Goal: Task Accomplishment & Management: Use online tool/utility

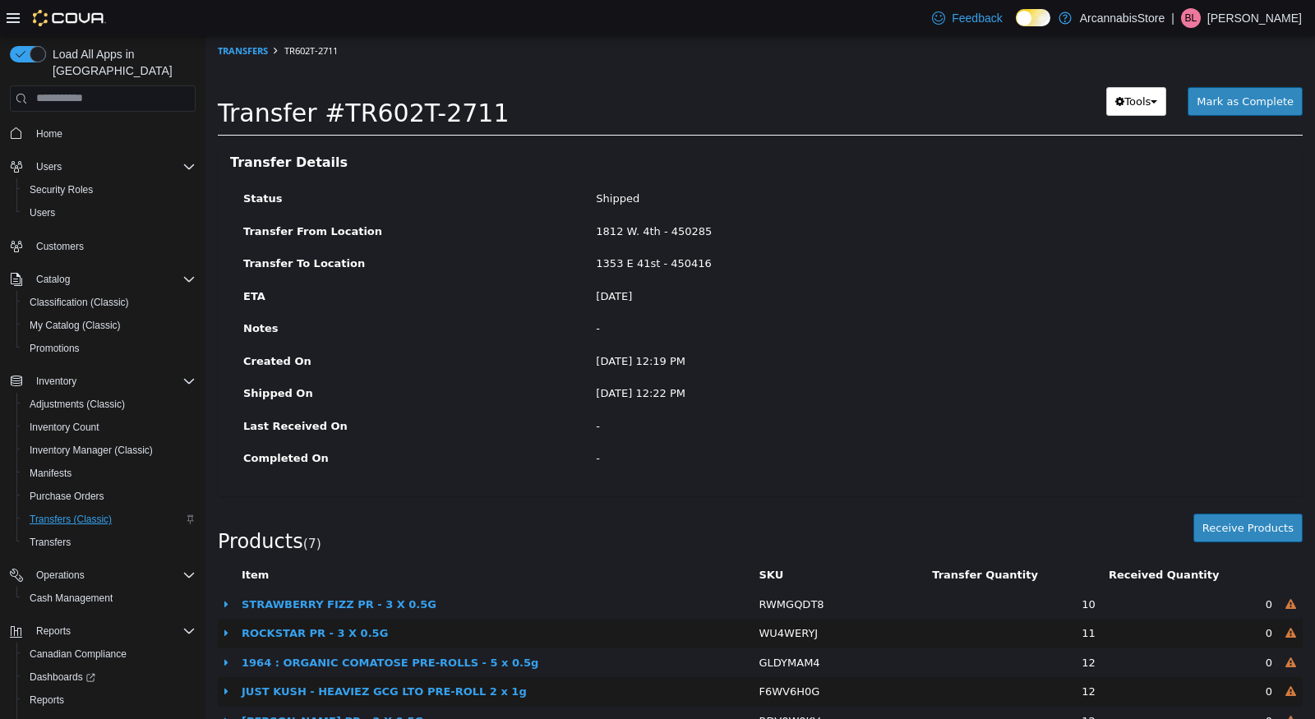
scroll to position [56, 0]
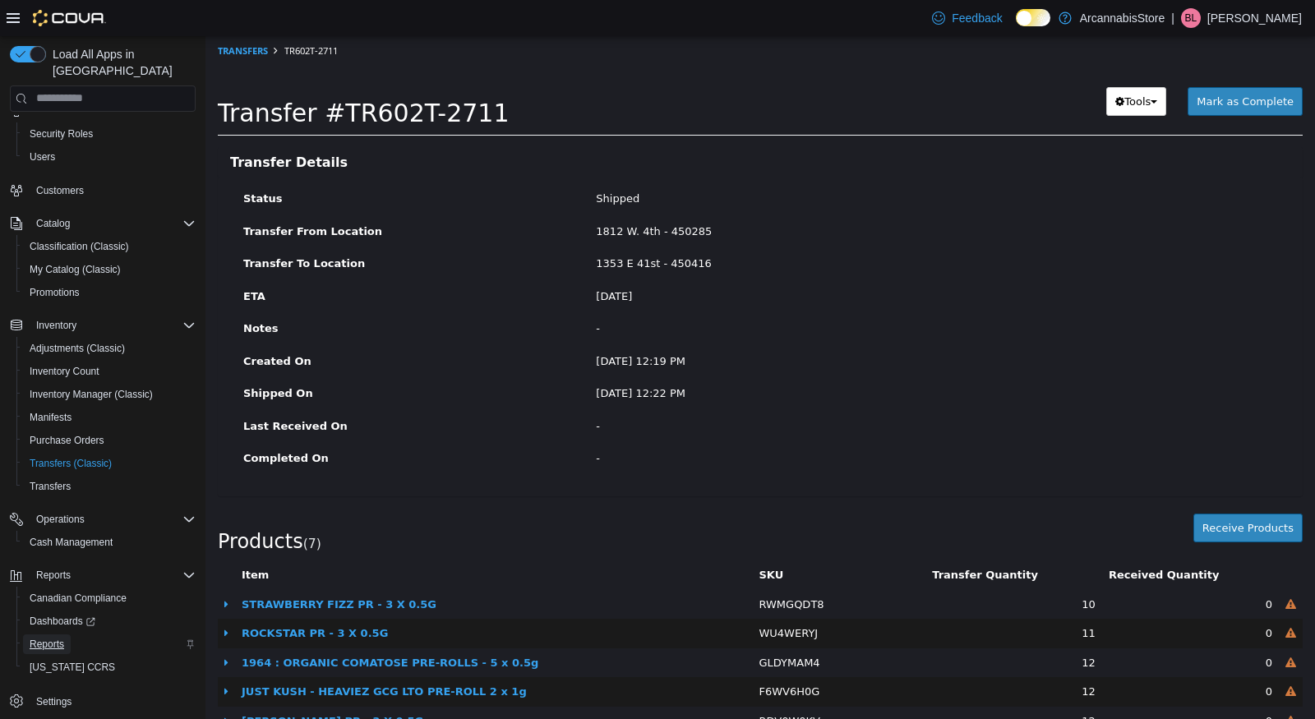
click at [49, 638] on span "Reports" at bounding box center [47, 644] width 35 height 13
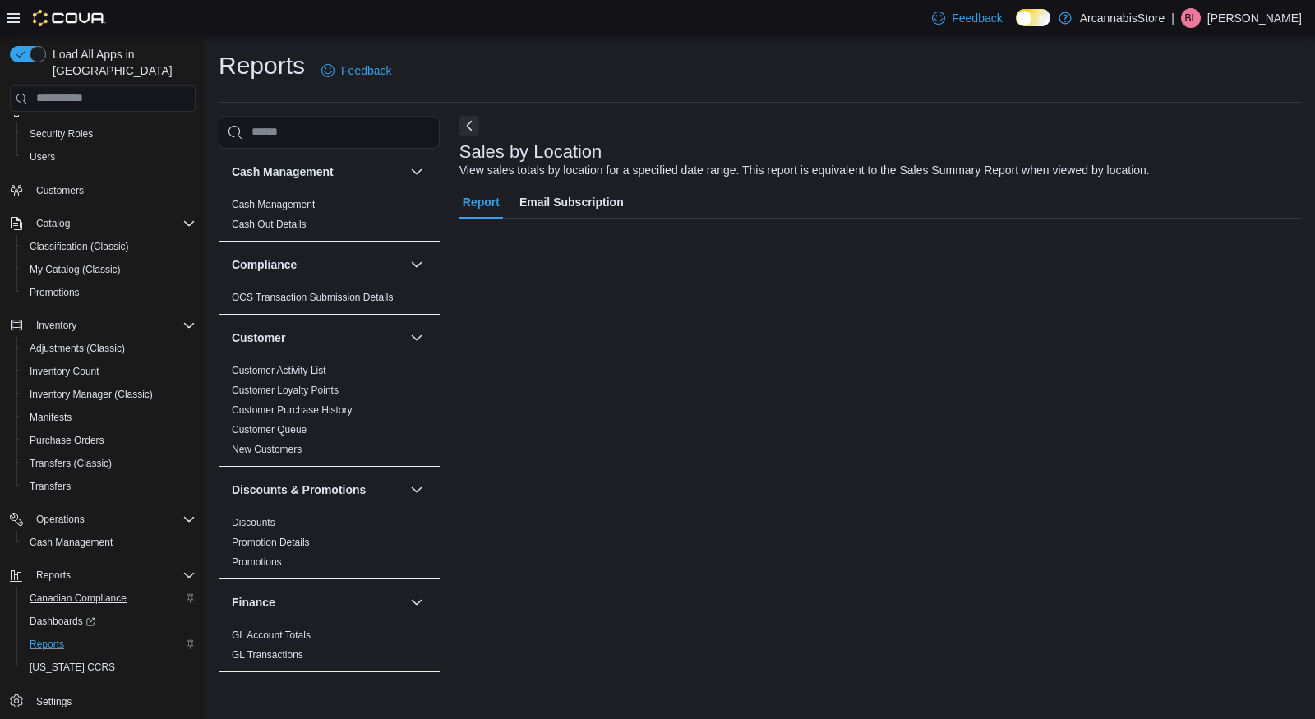
scroll to position [20, 0]
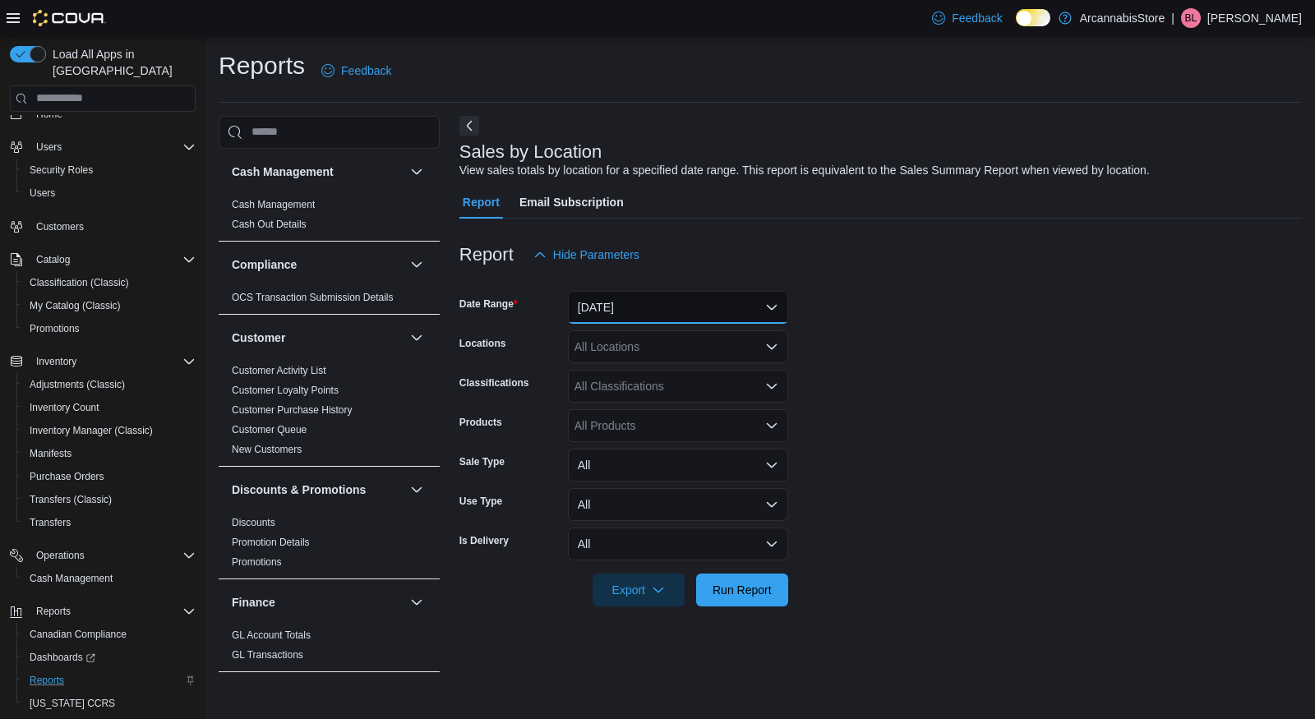
click at [686, 301] on button "[DATE]" at bounding box center [678, 307] width 220 height 33
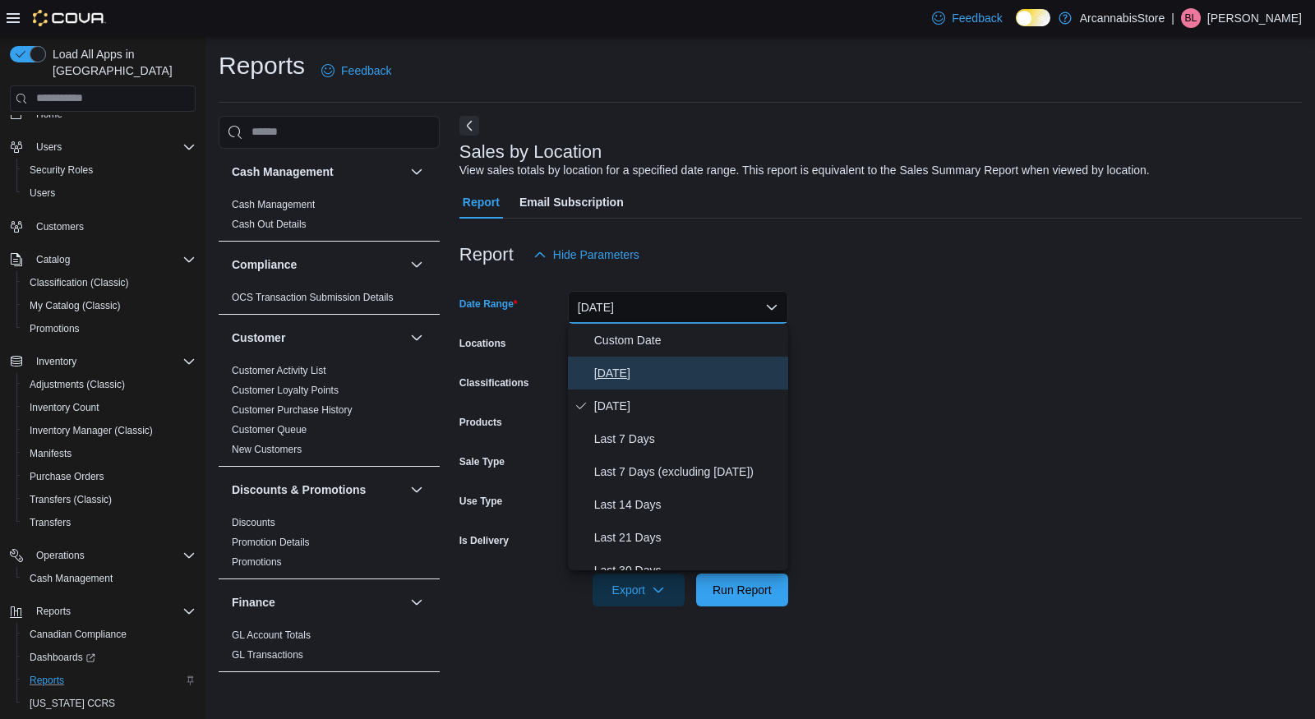
click at [658, 378] on span "[DATE]" at bounding box center [687, 373] width 187 height 20
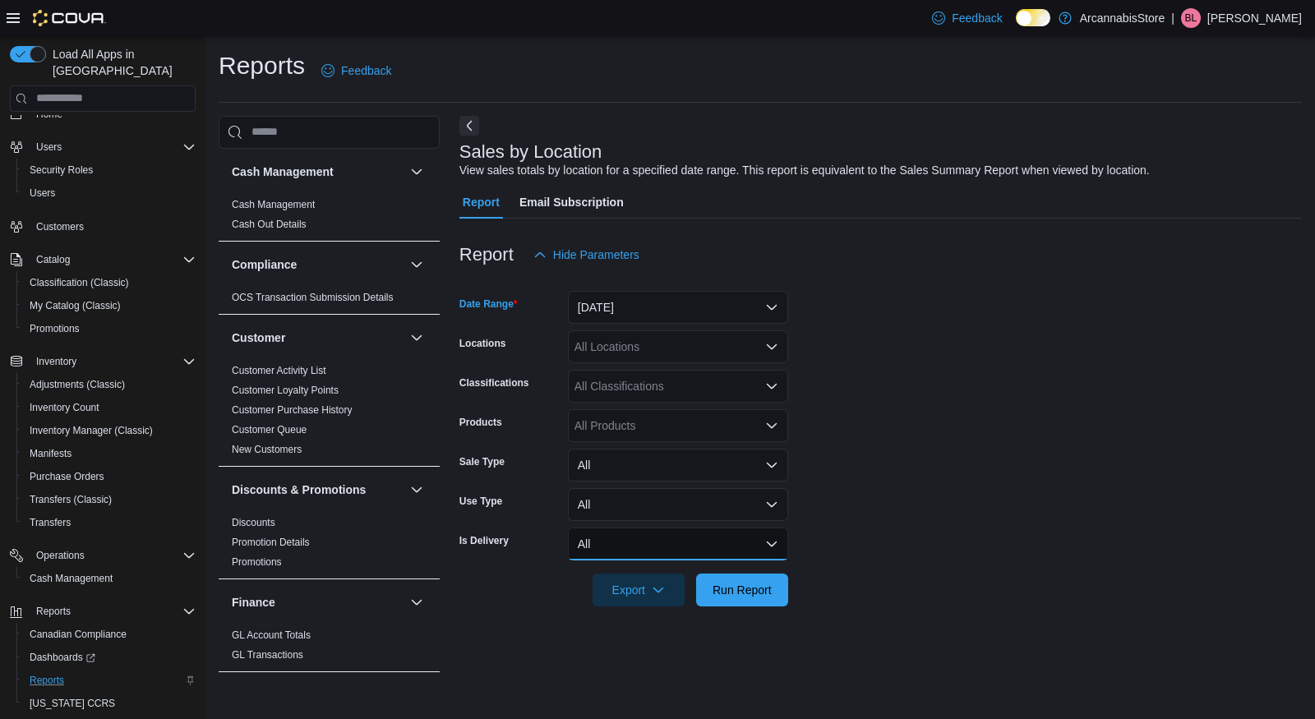
click at [675, 543] on button "All" at bounding box center [678, 544] width 220 height 33
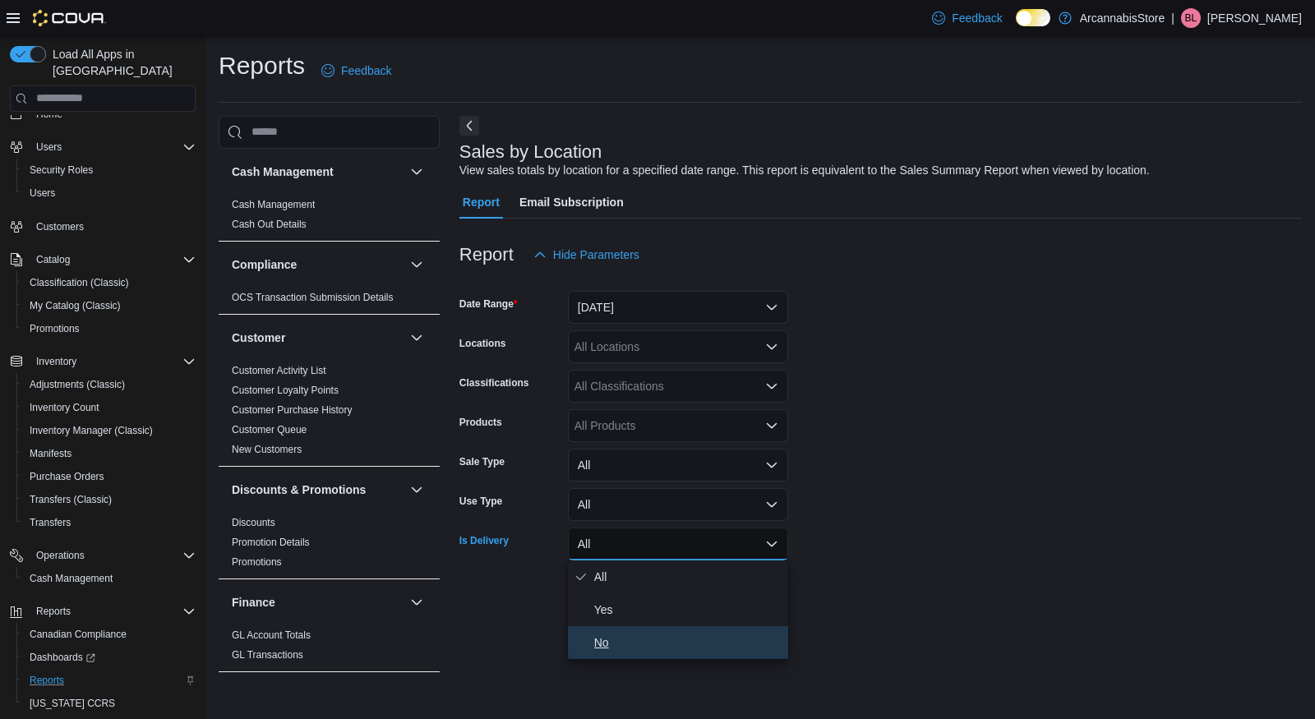
click at [640, 642] on span "No" at bounding box center [687, 643] width 187 height 20
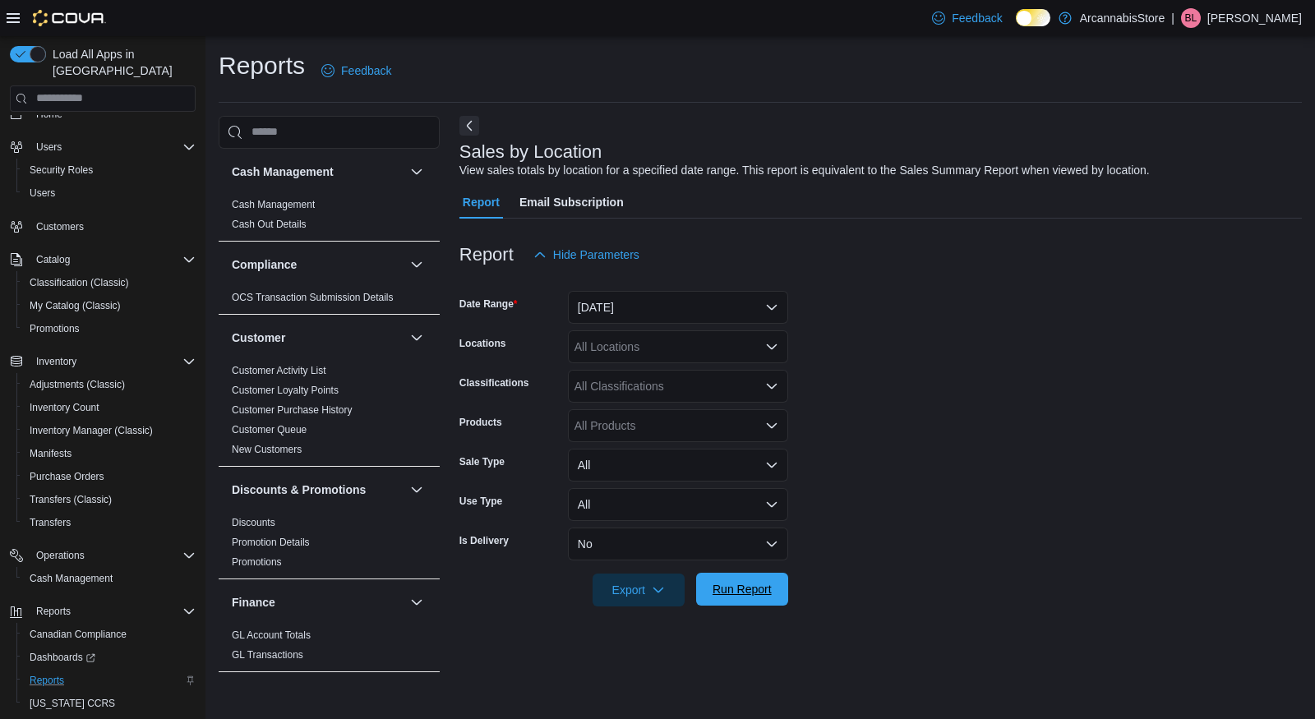
click at [744, 578] on span "Run Report" at bounding box center [742, 589] width 72 height 33
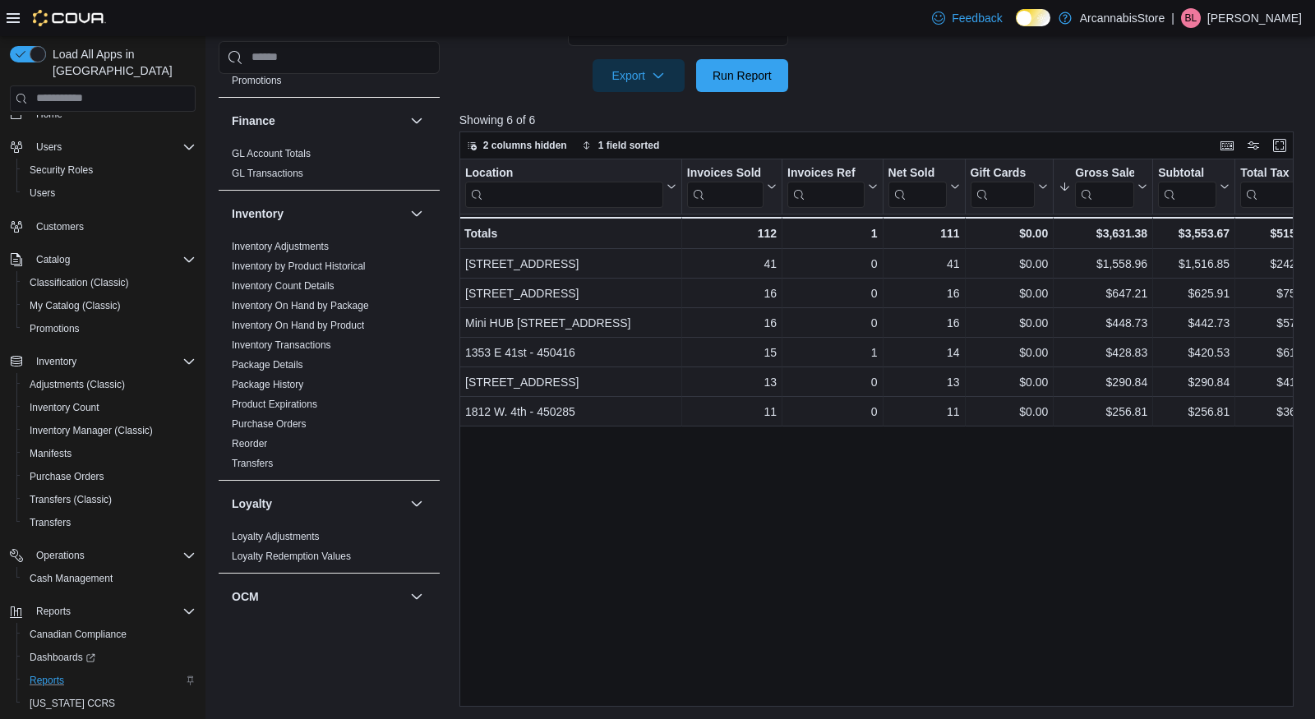
scroll to position [361, 0]
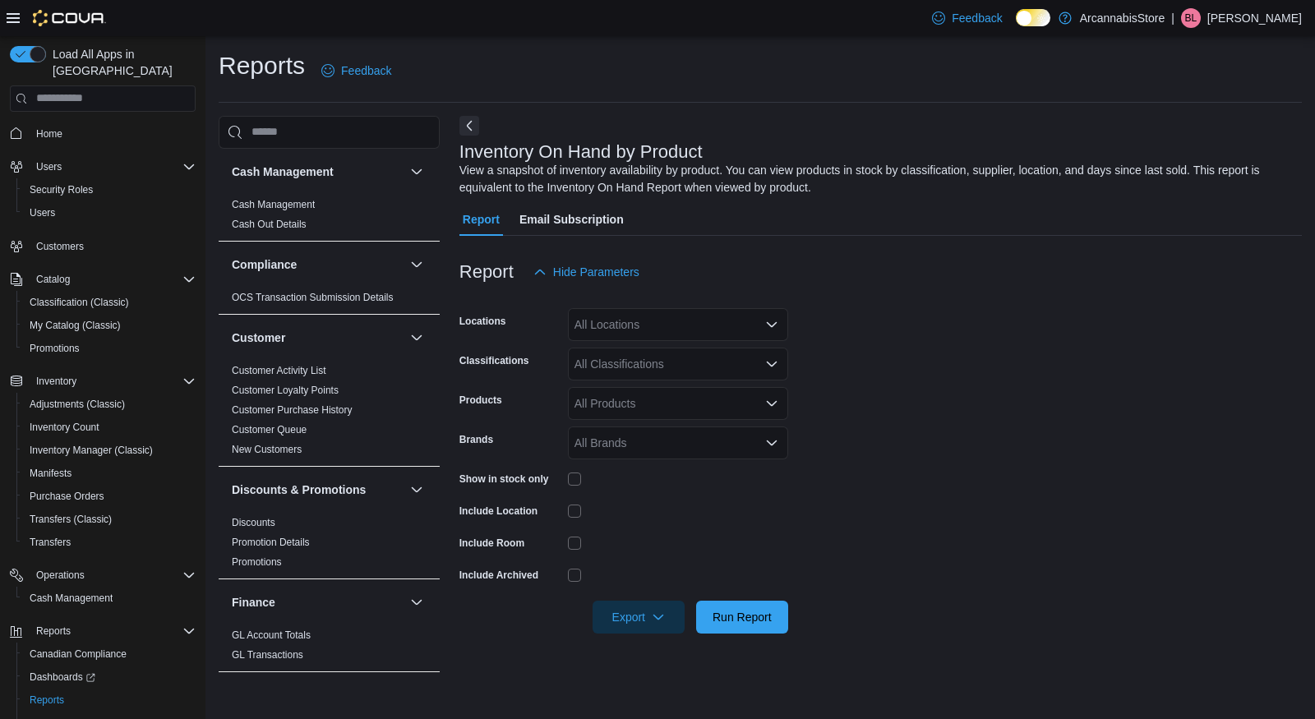
click at [623, 320] on div "All Locations" at bounding box center [678, 324] width 220 height 33
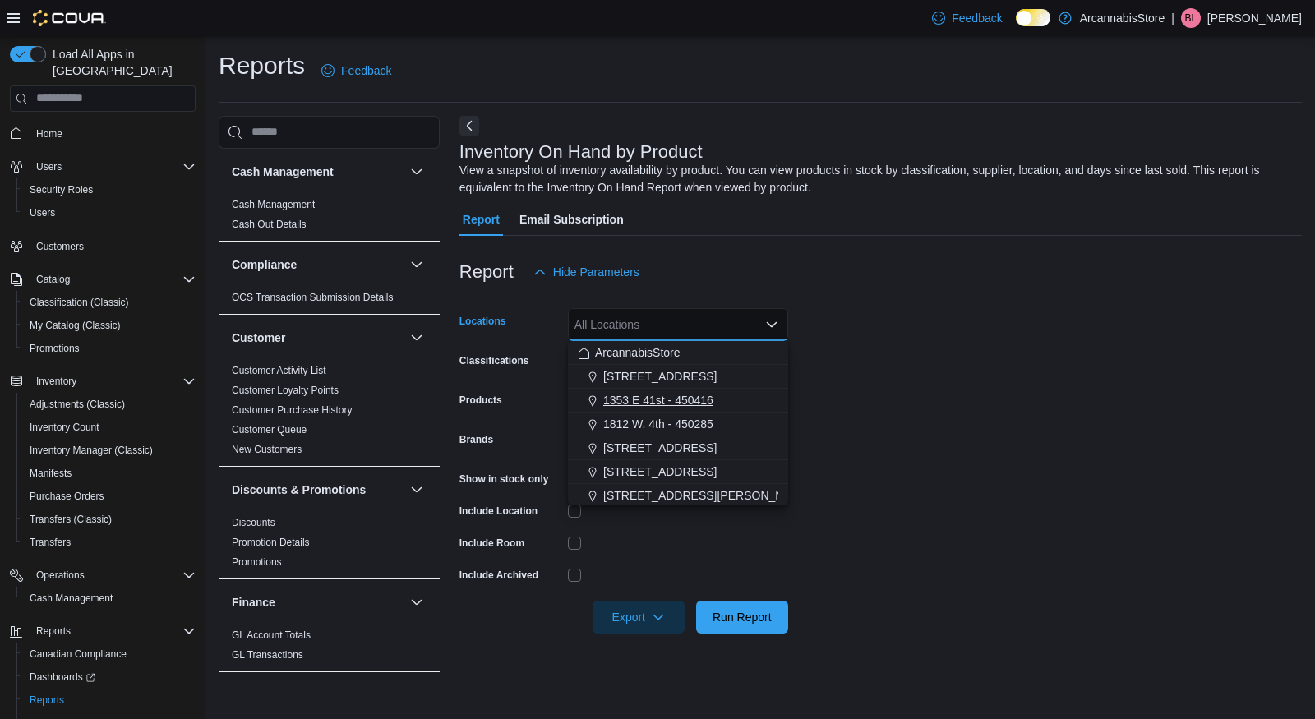
click at [641, 400] on span "1353 E 41st - 450416" at bounding box center [658, 400] width 110 height 16
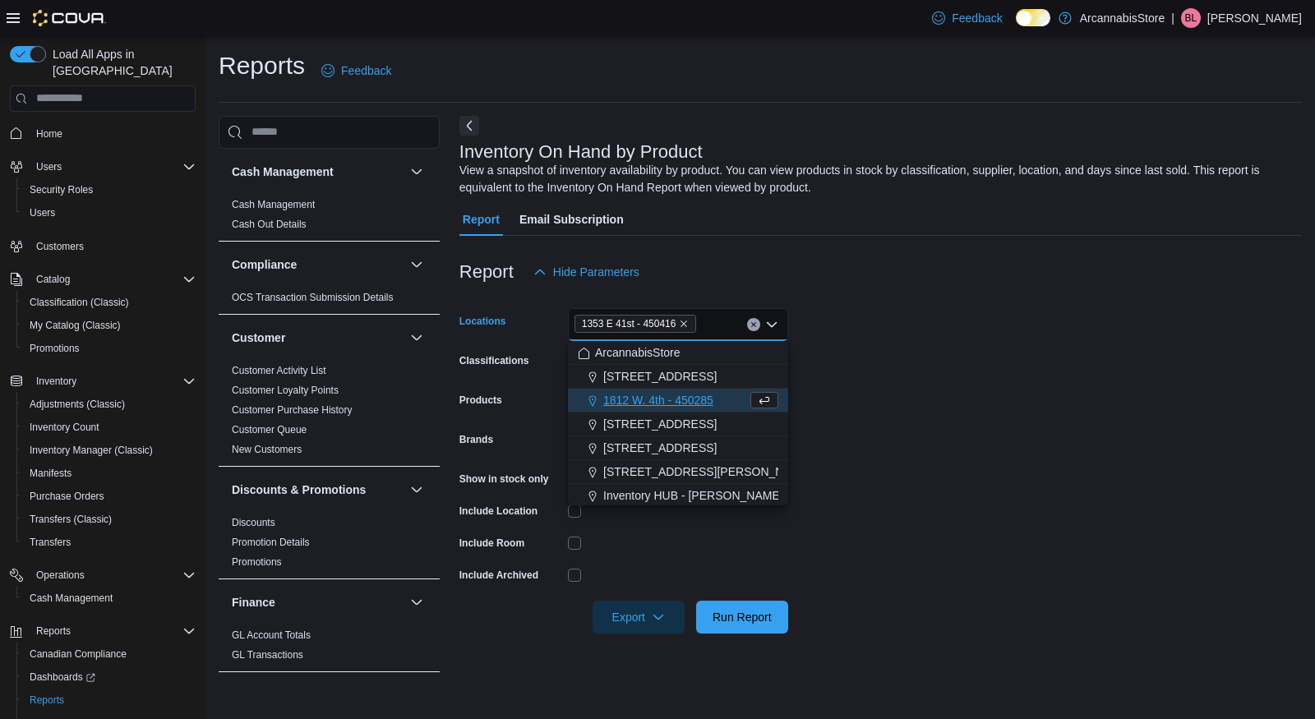
click at [995, 356] on form "Locations 1353 E 41st - 450416 Combo box. Selected. 1353 E 41st - 450416. Press…" at bounding box center [881, 461] width 843 height 345
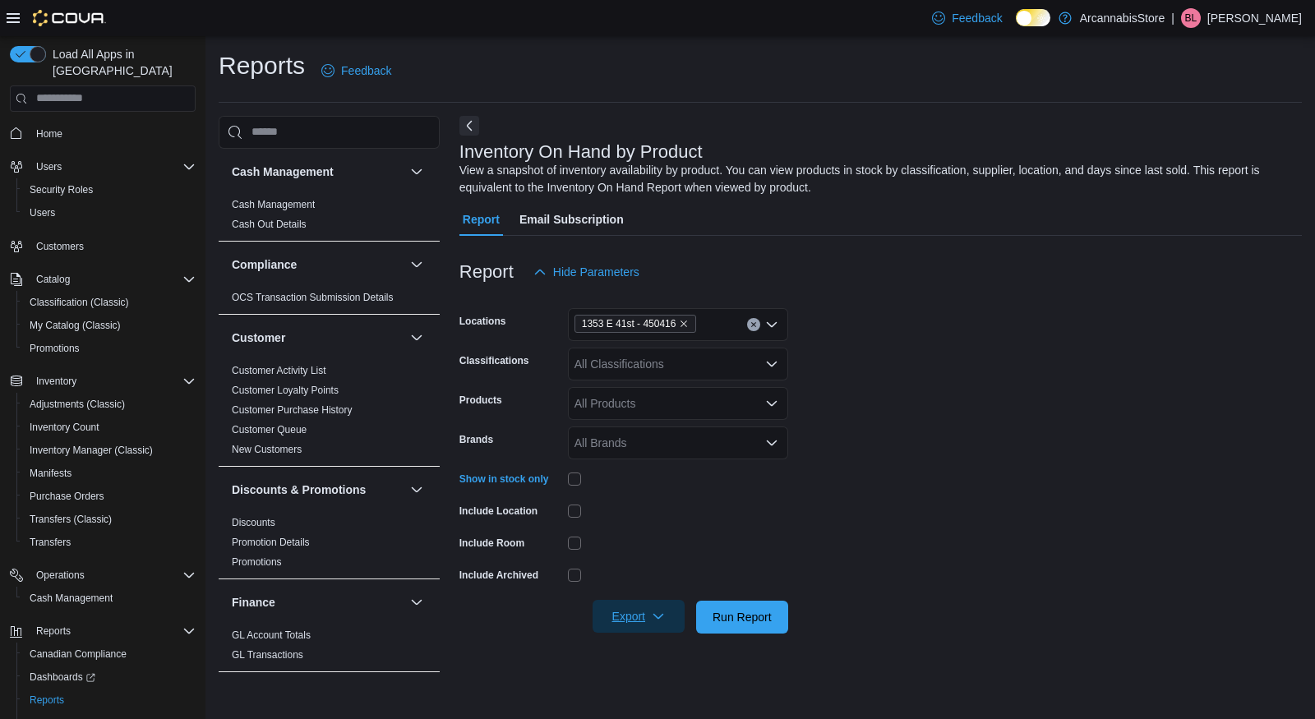
click at [640, 622] on span "Export" at bounding box center [639, 616] width 72 height 33
click at [634, 520] on span "Export to Excel" at bounding box center [640, 517] width 74 height 13
